Goal: Book appointment/travel/reservation

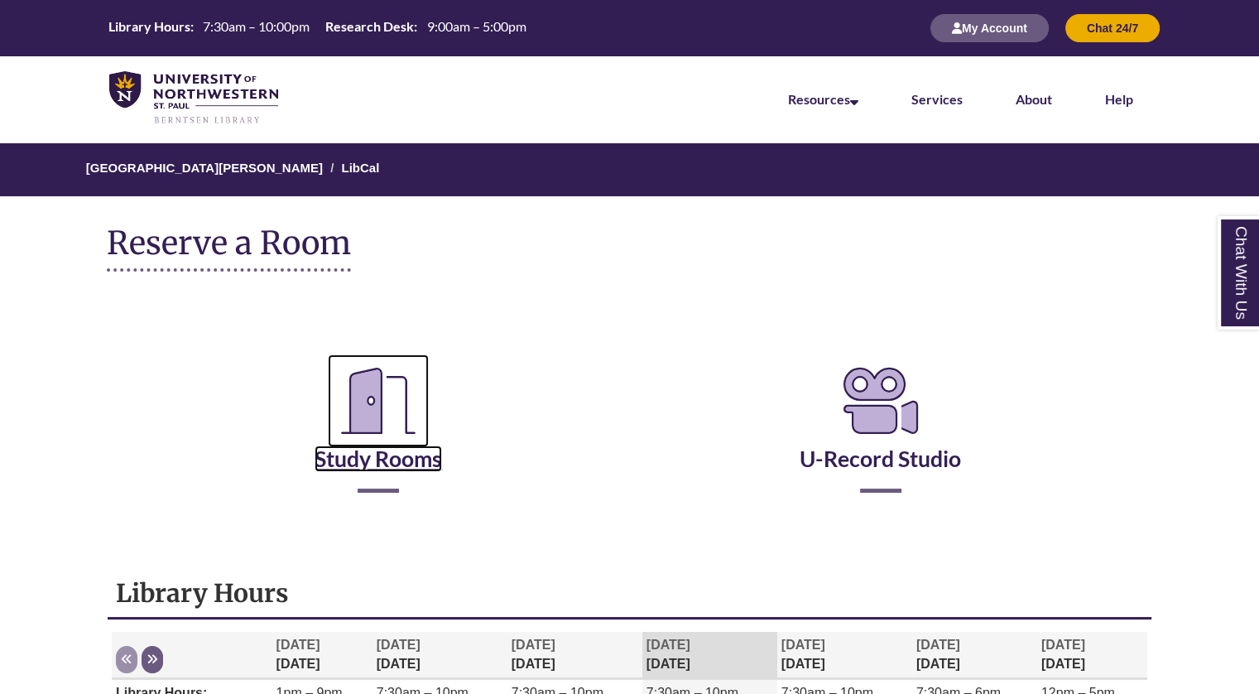
click at [408, 443] on icon "Reserve a Room" at bounding box center [378, 400] width 101 height 93
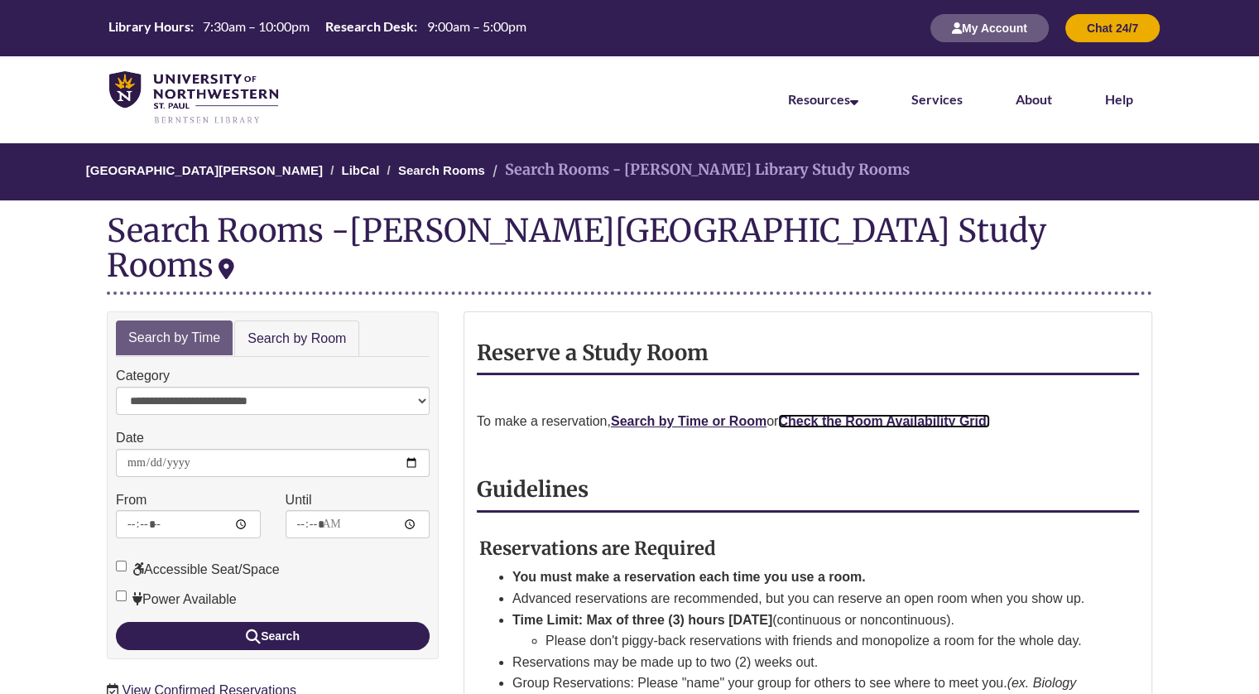
click at [828, 414] on strong "Check the Room Availability Grid." at bounding box center [884, 421] width 212 height 14
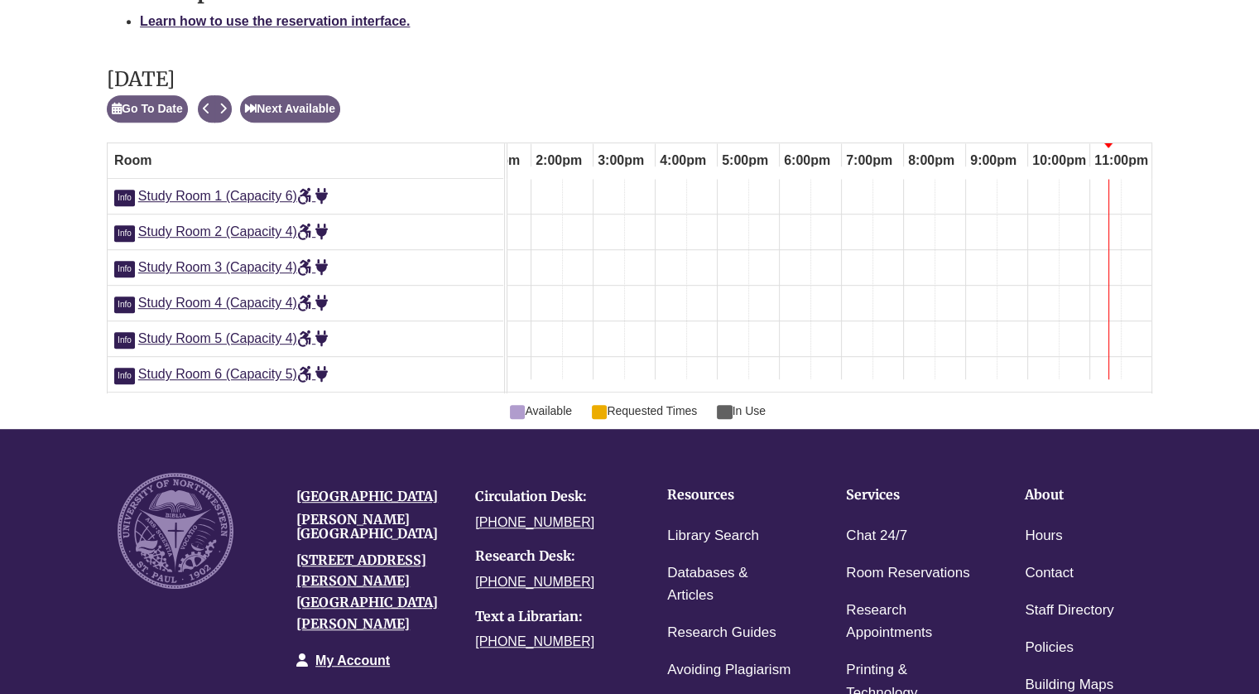
scroll to position [896, 0]
click at [298, 108] on button "Next Available" at bounding box center [290, 109] width 100 height 27
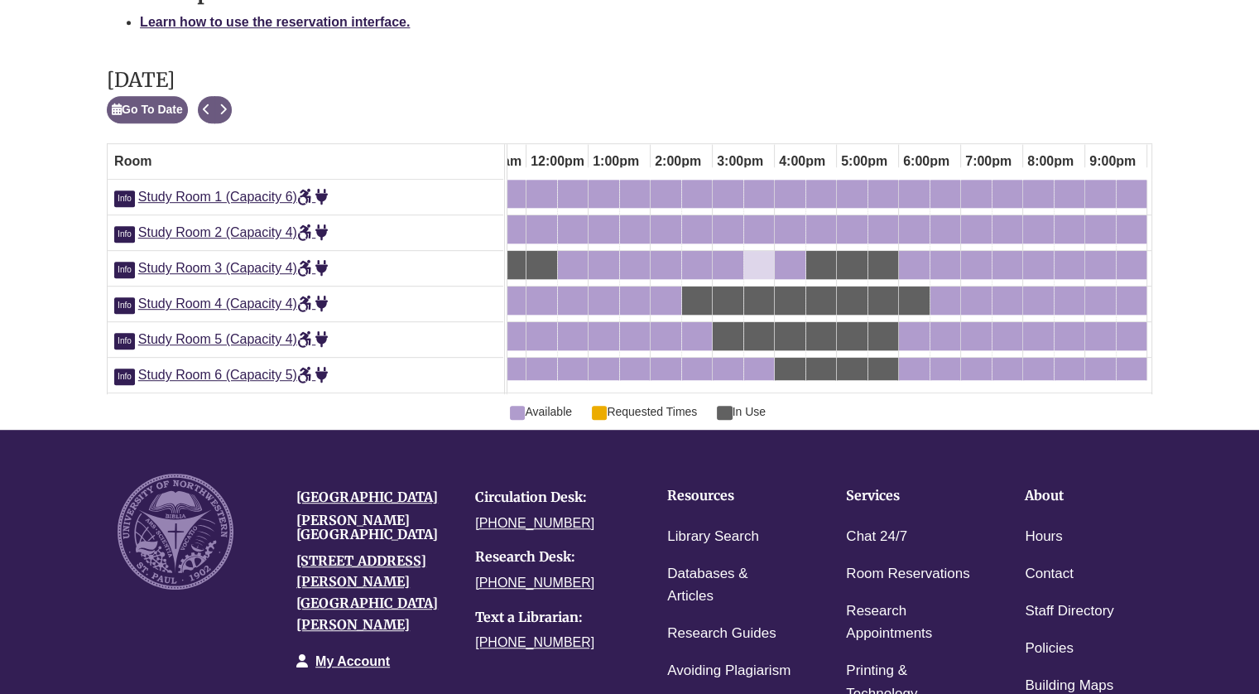
scroll to position [0, 0]
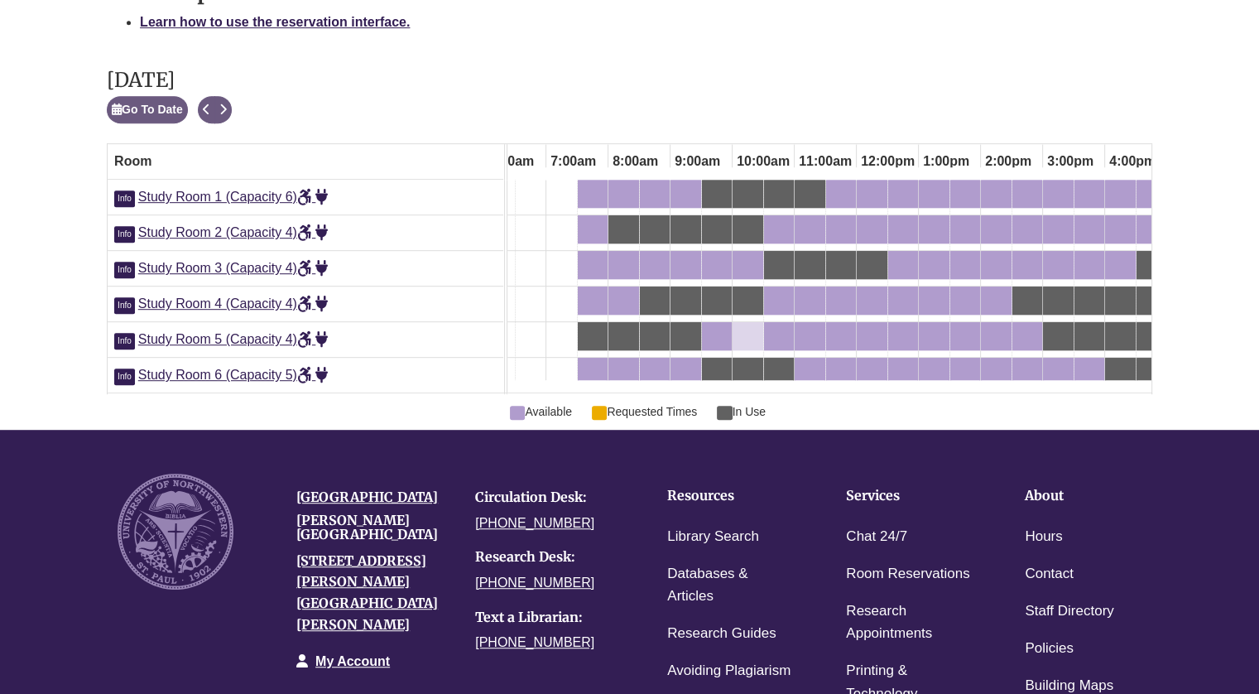
click at [750, 335] on div "10:00am Thursday, September 18, 2025 - Study Room 5 - Available" at bounding box center [747, 336] width 27 height 18
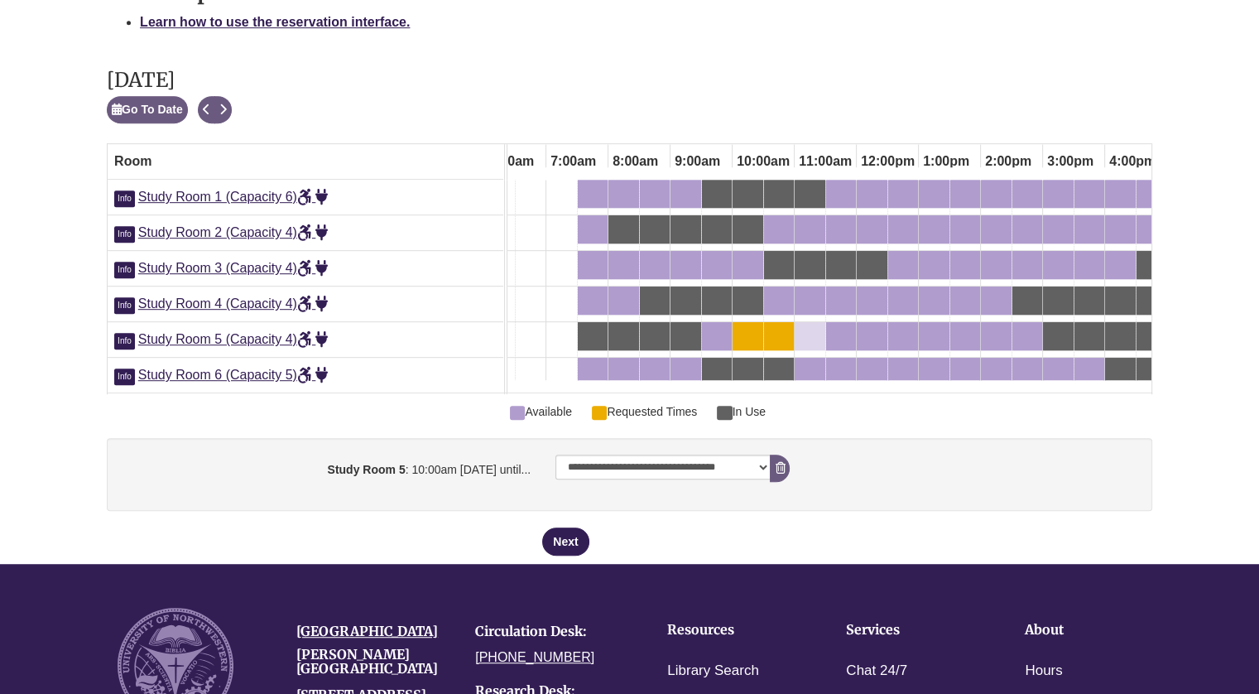
click at [822, 333] on div "11:00am Thursday, September 18, 2025 - Study Room 5 - Available" at bounding box center [809, 336] width 27 height 18
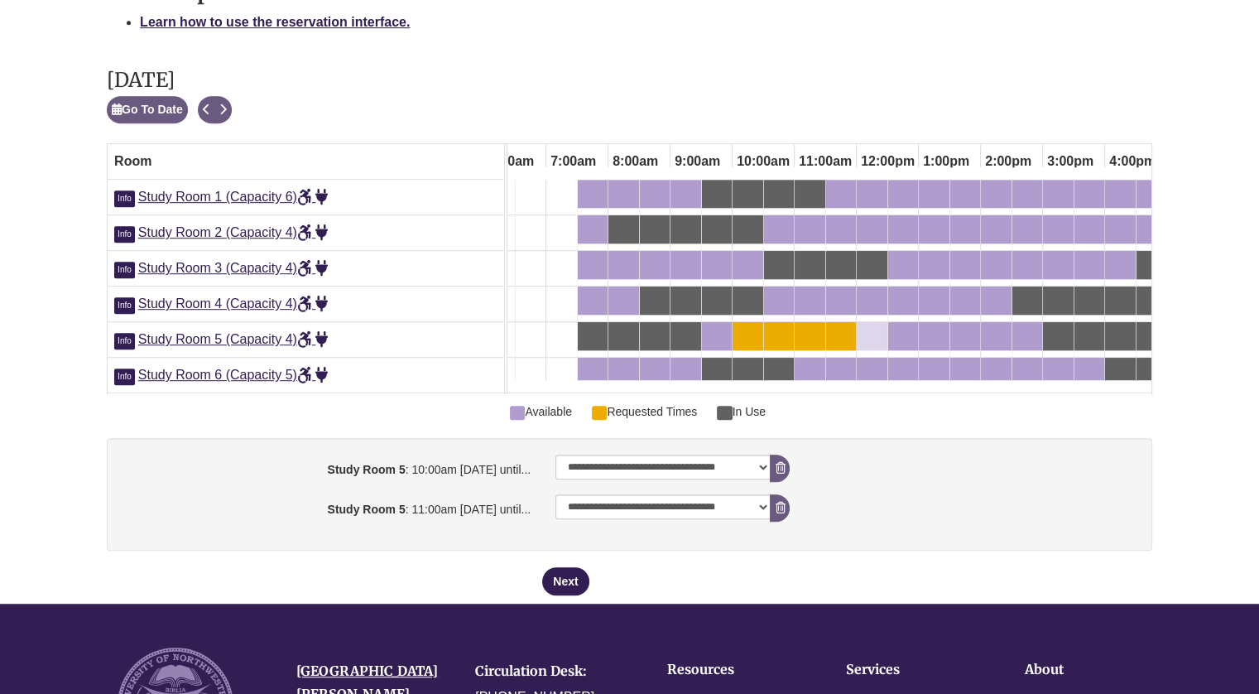
drag, startPoint x: 897, startPoint y: 330, endPoint x: 865, endPoint y: 329, distance: 32.3
click at [112, 329] on div at bounding box center [112, 335] width 0 height 27
click at [910, 336] on div "12:30pm Thursday, September 18, 2025 - Study Room 5 - Available" at bounding box center [902, 336] width 27 height 18
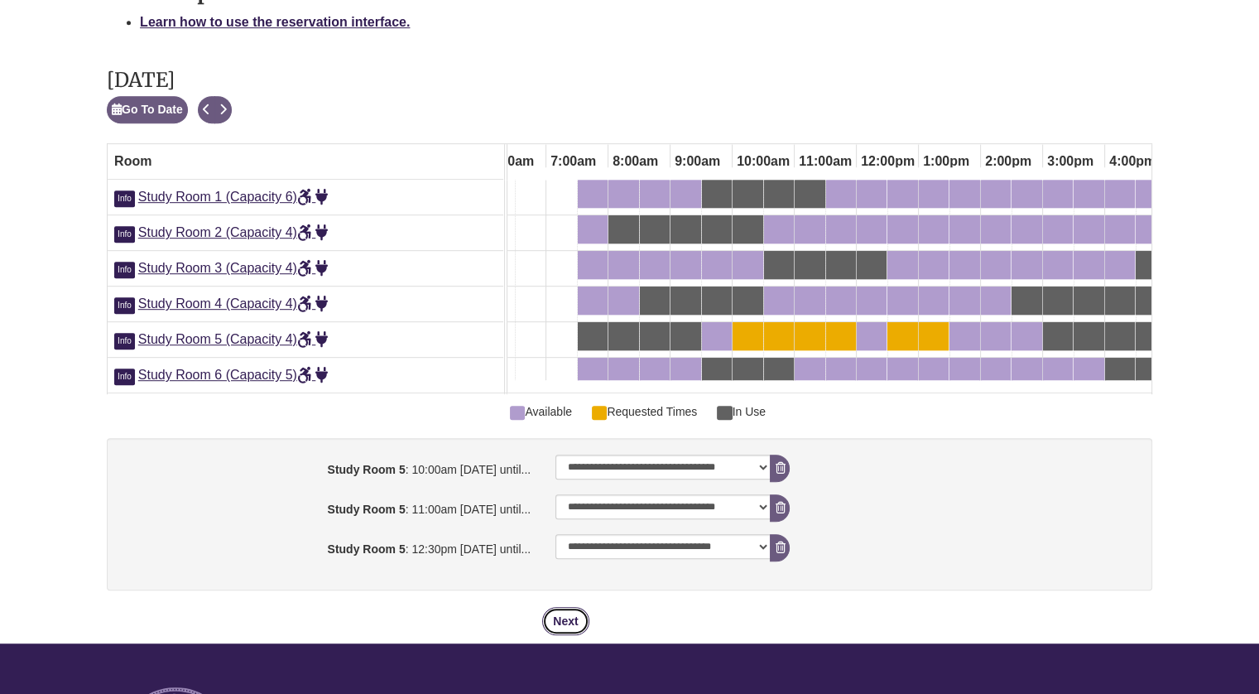
click at [564, 635] on button "Next" at bounding box center [565, 621] width 46 height 28
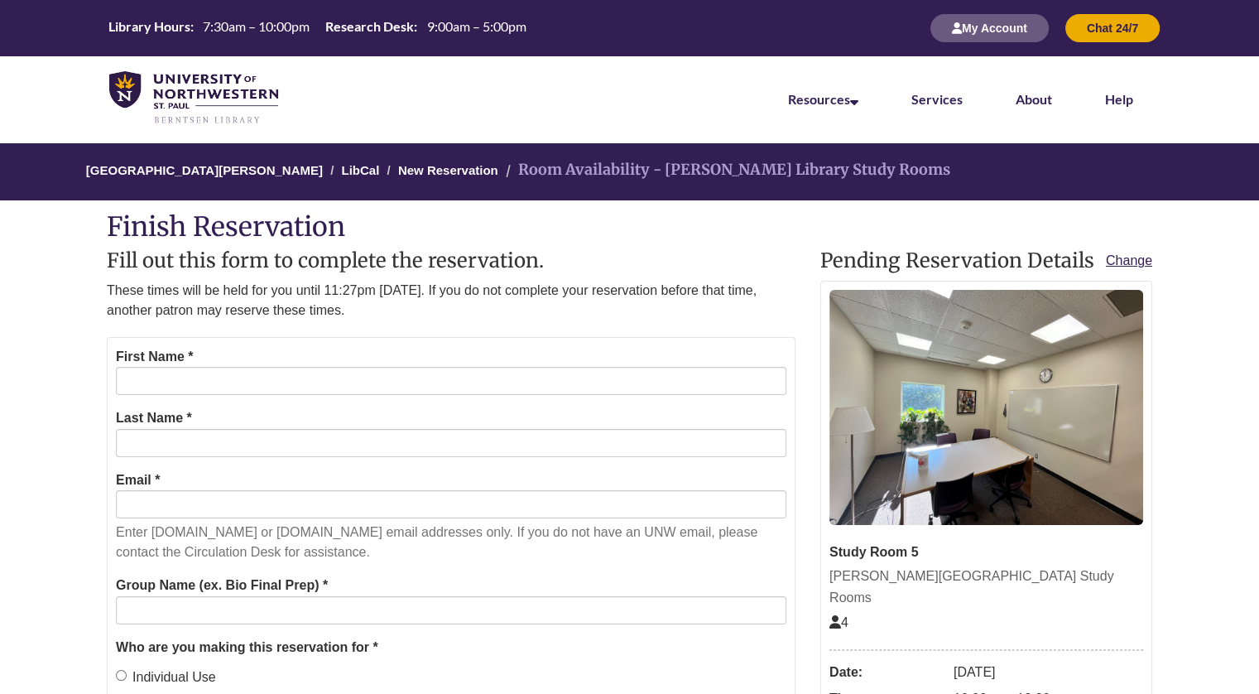
click at [531, 406] on form "First Name * Last Name * Email * Enter [DOMAIN_NAME] or [DOMAIN_NAME] email add…" at bounding box center [451, 613] width 689 height 552
click at [497, 382] on input "First Name *" at bounding box center [451, 381] width 670 height 28
type input "******"
type input "*******"
type input "**********"
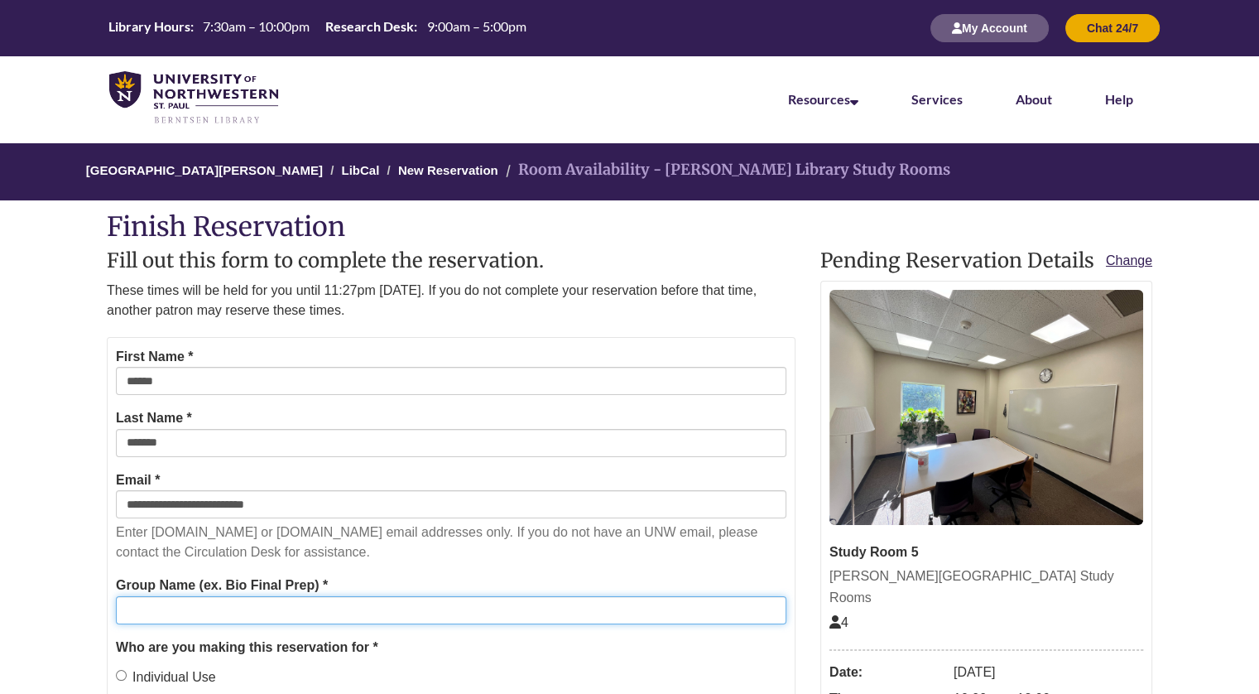
type input "******"
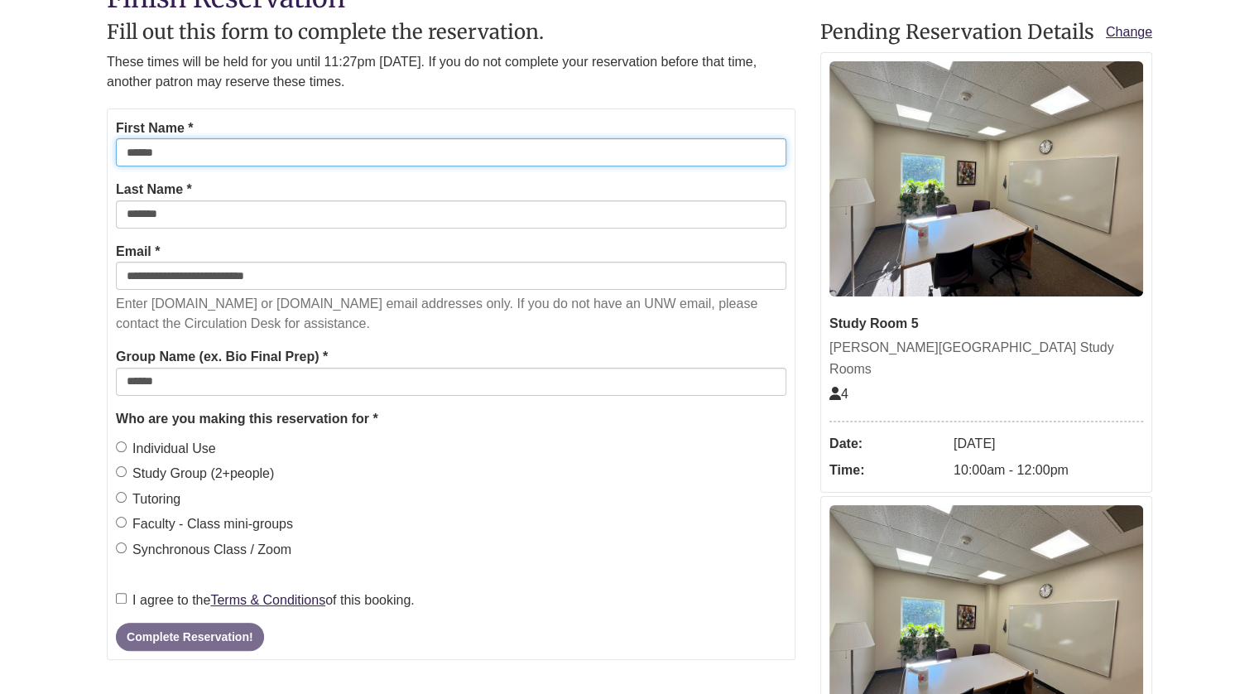
scroll to position [230, 0]
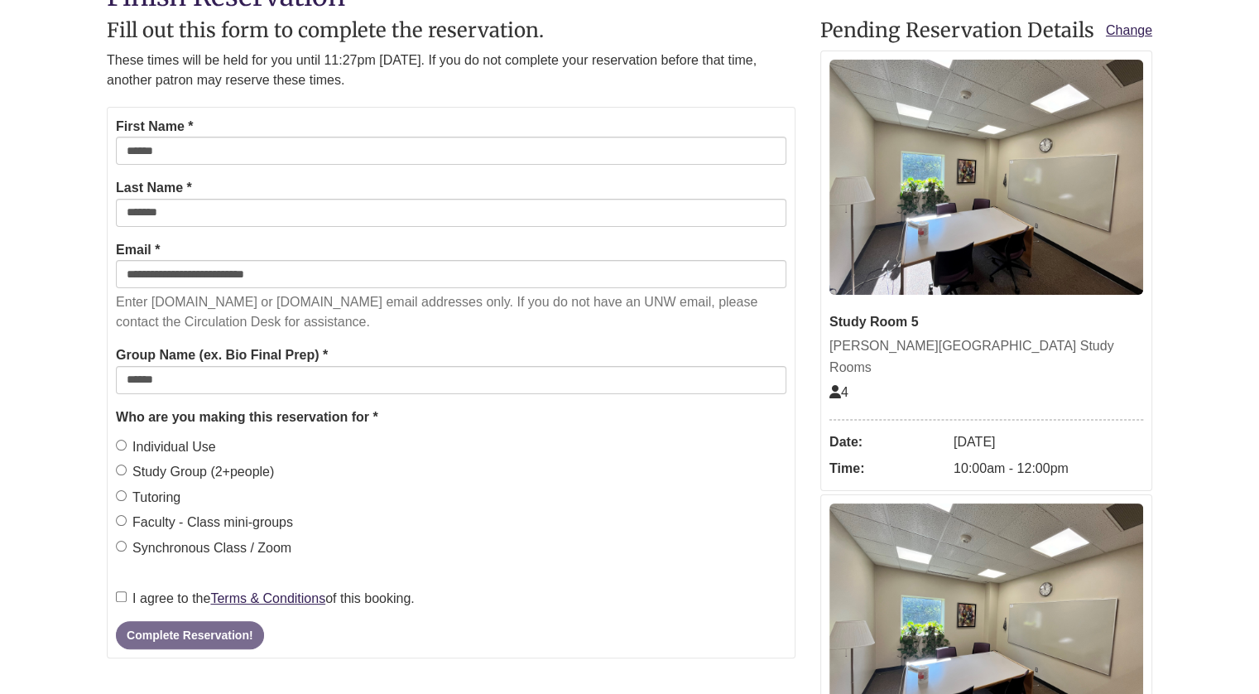
click at [154, 444] on label "Individual Use" at bounding box center [166, 447] width 100 height 22
click at [152, 598] on label "I agree to the Terms & Conditions of this booking." at bounding box center [265, 599] width 299 height 22
click at [215, 639] on button "Complete Reservation!" at bounding box center [189, 635] width 147 height 28
